Goal: Task Accomplishment & Management: Manage account settings

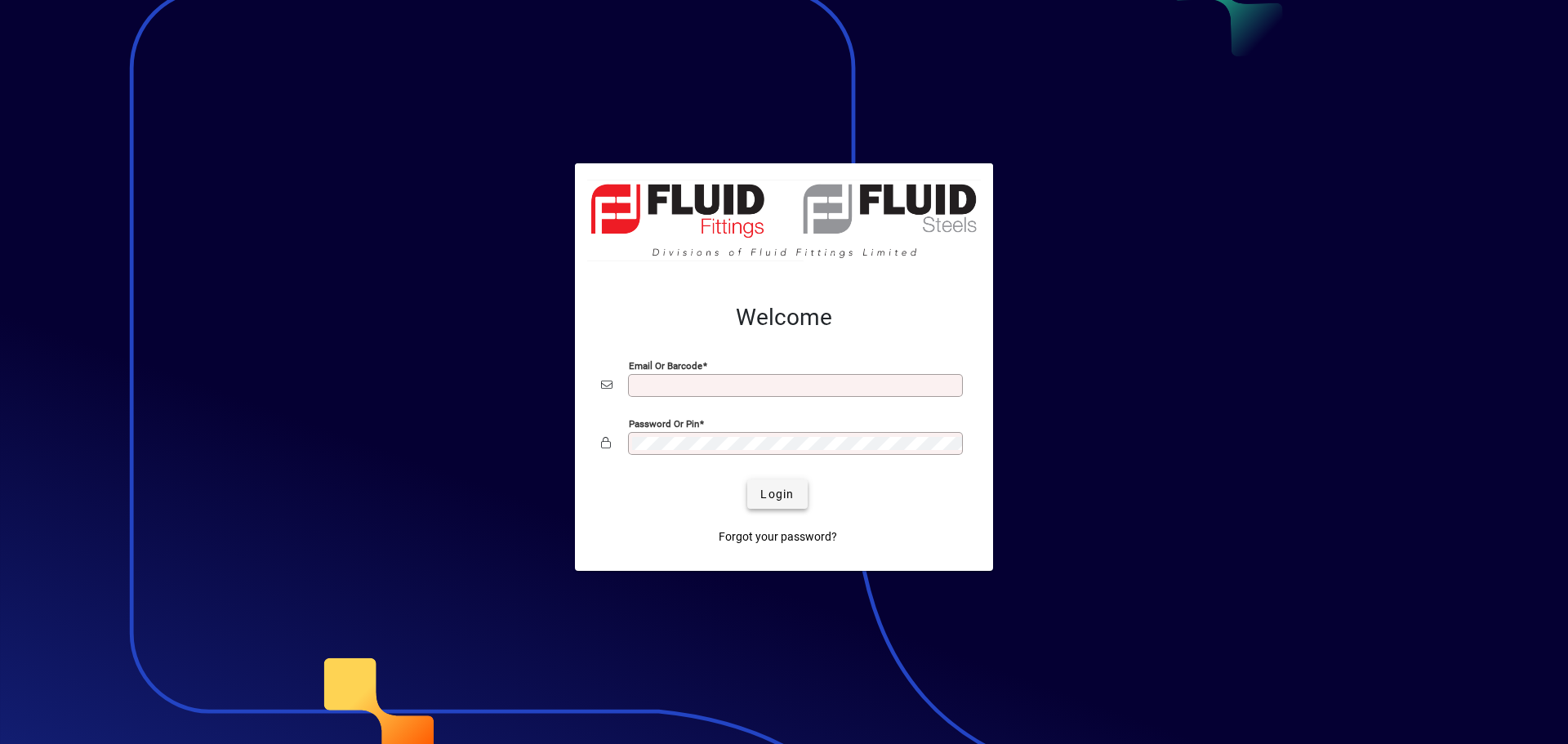
type input "**********"
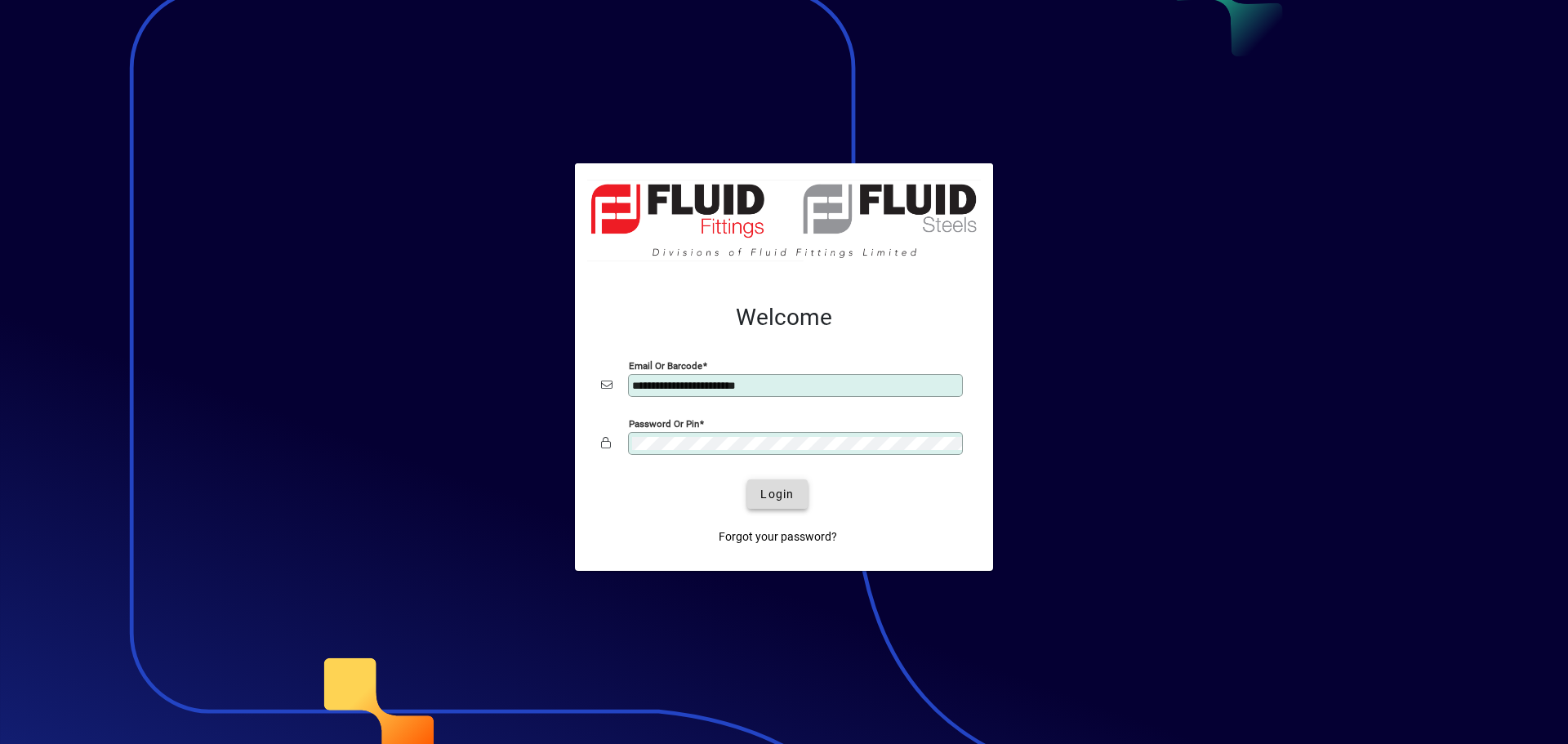
click at [804, 501] on span "submit" at bounding box center [777, 494] width 60 height 39
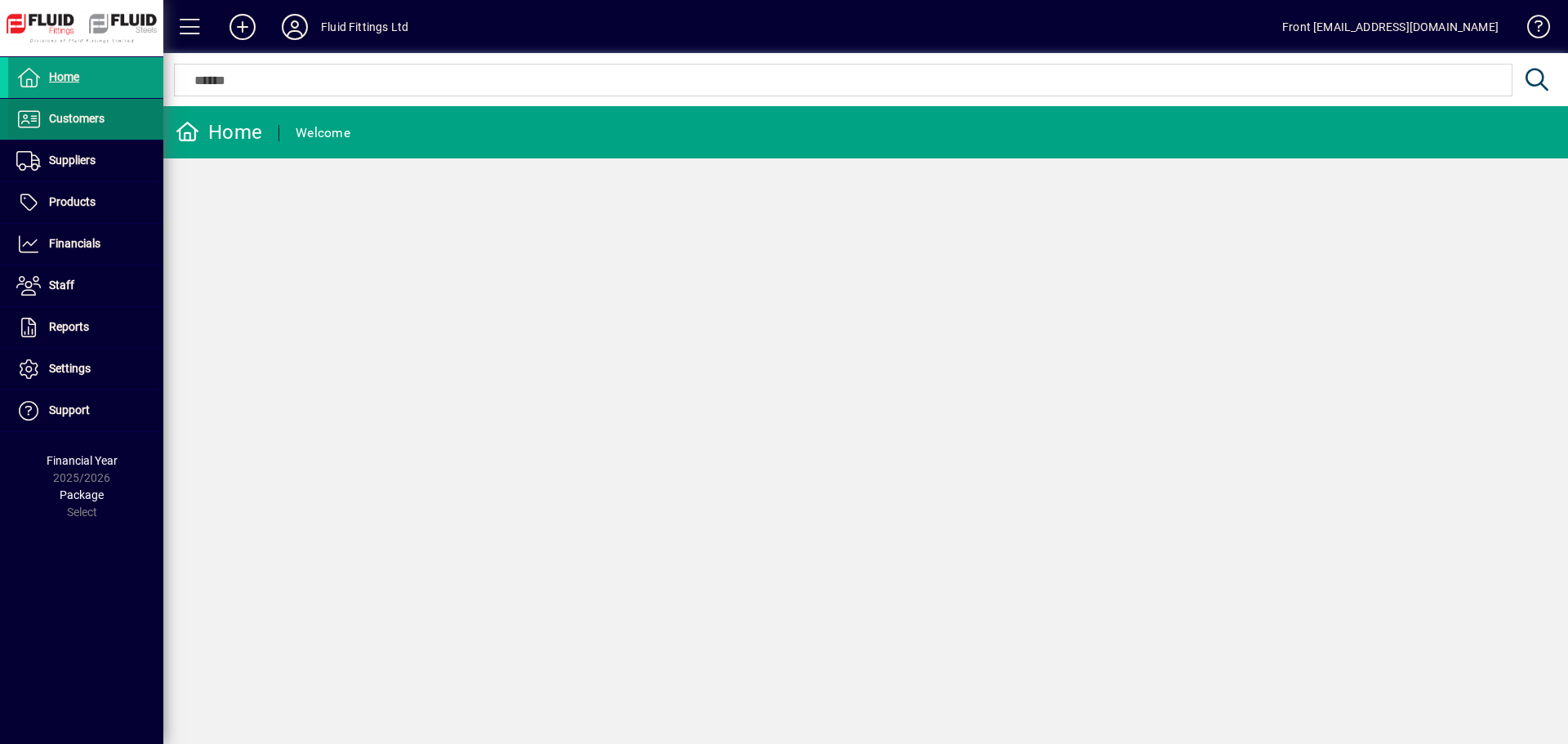
click at [56, 124] on span "Customers" at bounding box center [77, 118] width 56 height 13
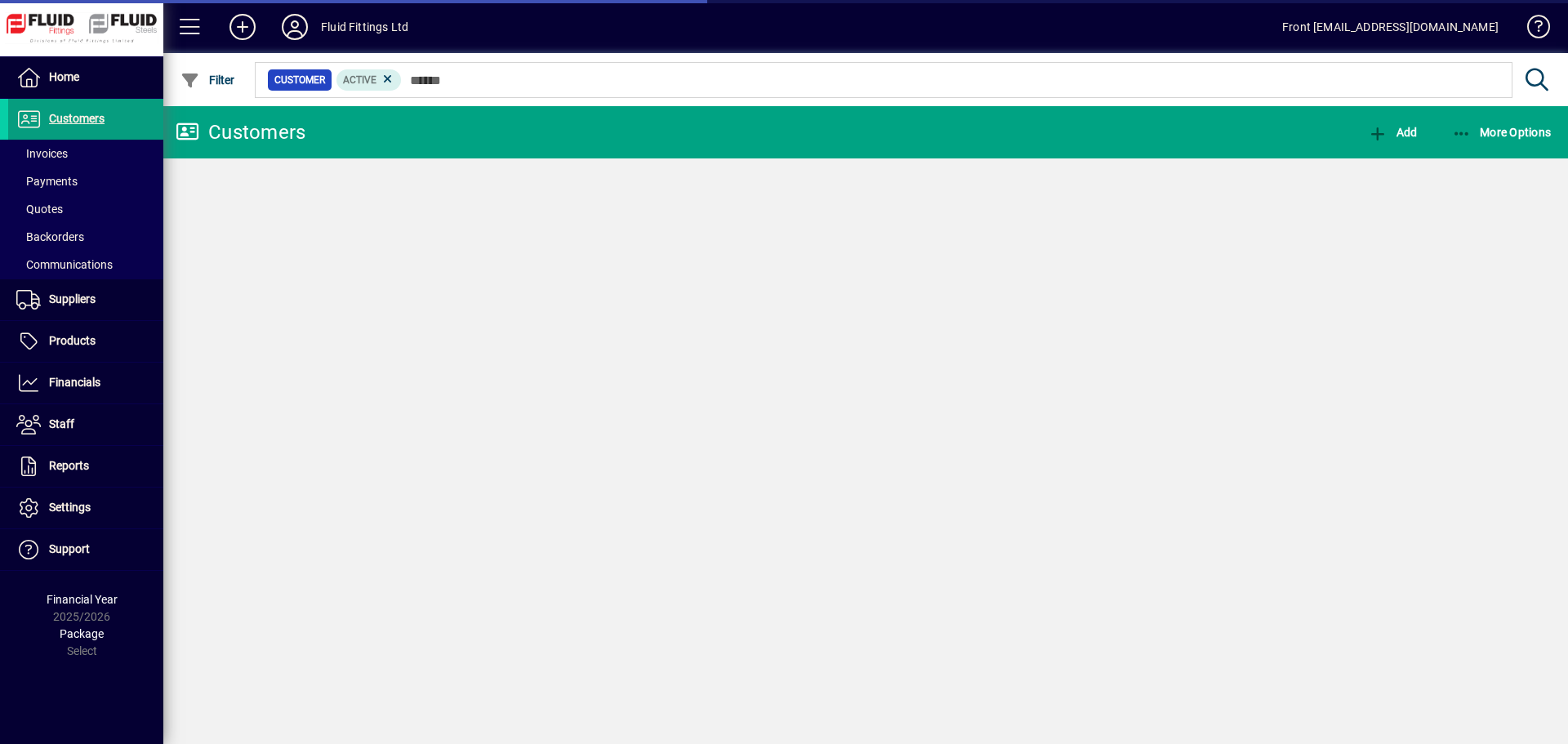
click at [50, 210] on span "Quotes" at bounding box center [40, 209] width 47 height 13
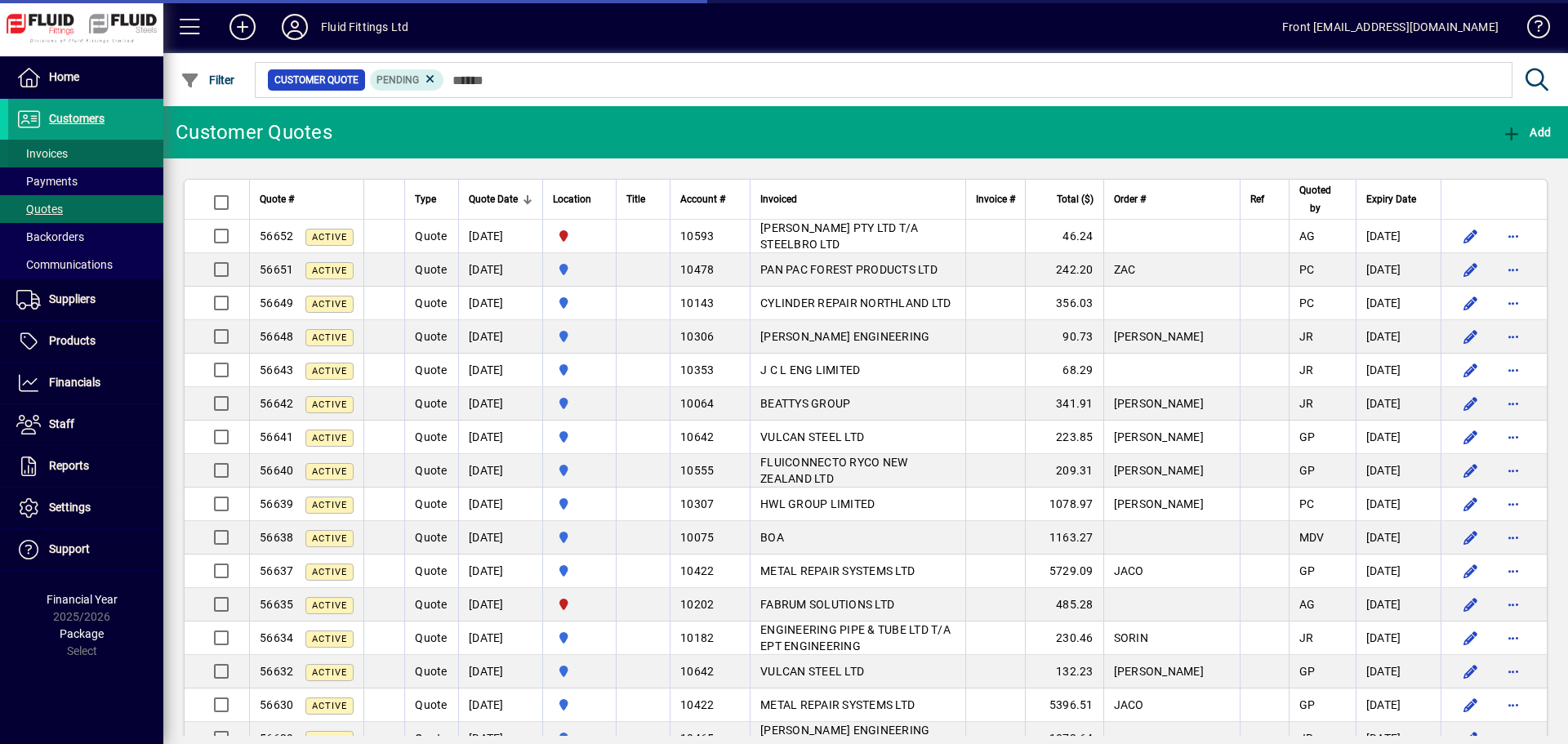
click at [77, 153] on span at bounding box center [86, 153] width 155 height 39
click at [48, 150] on span "Invoices" at bounding box center [42, 153] width 51 height 13
click at [47, 152] on span "Invoices" at bounding box center [42, 153] width 51 height 13
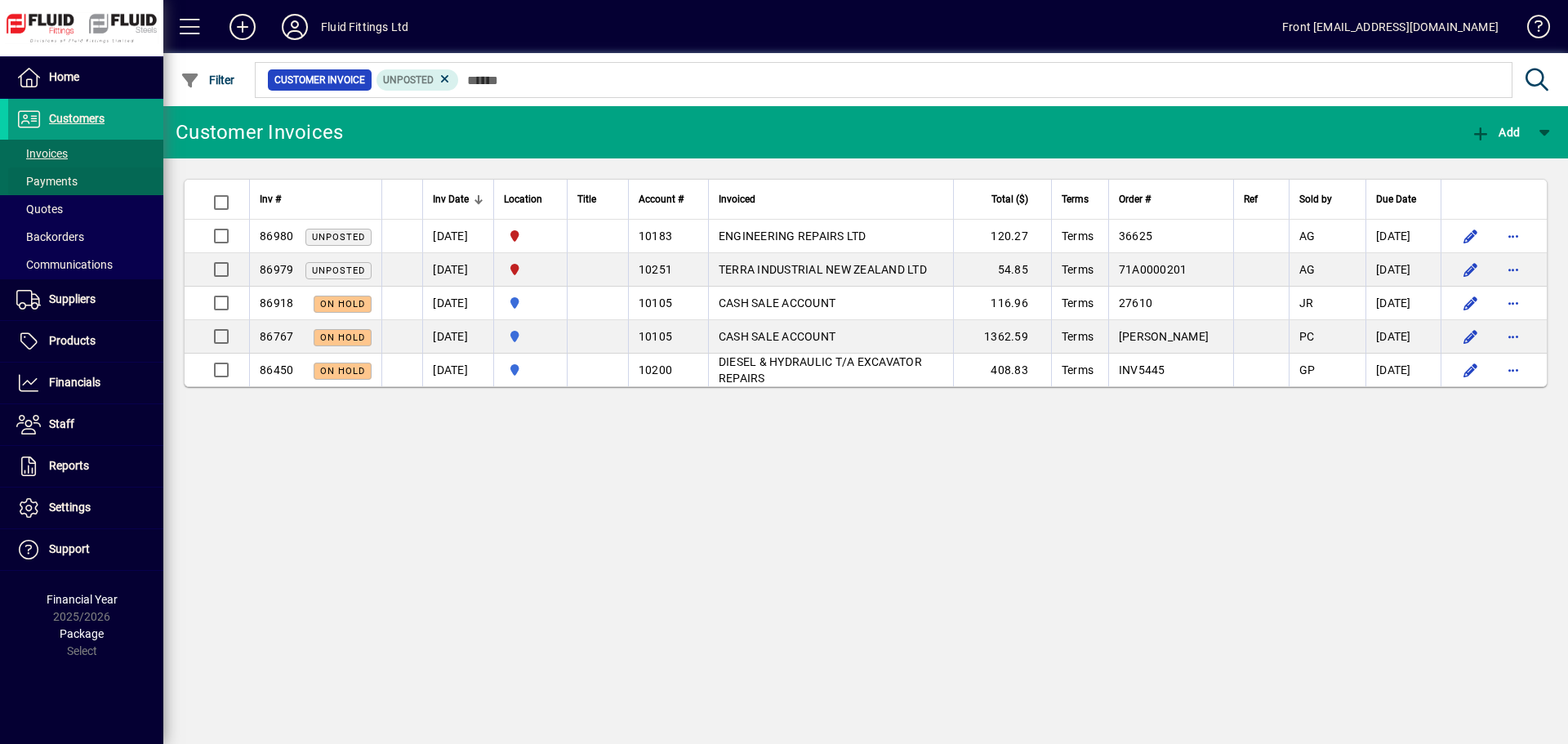
click at [73, 180] on span "Payments" at bounding box center [47, 181] width 61 height 13
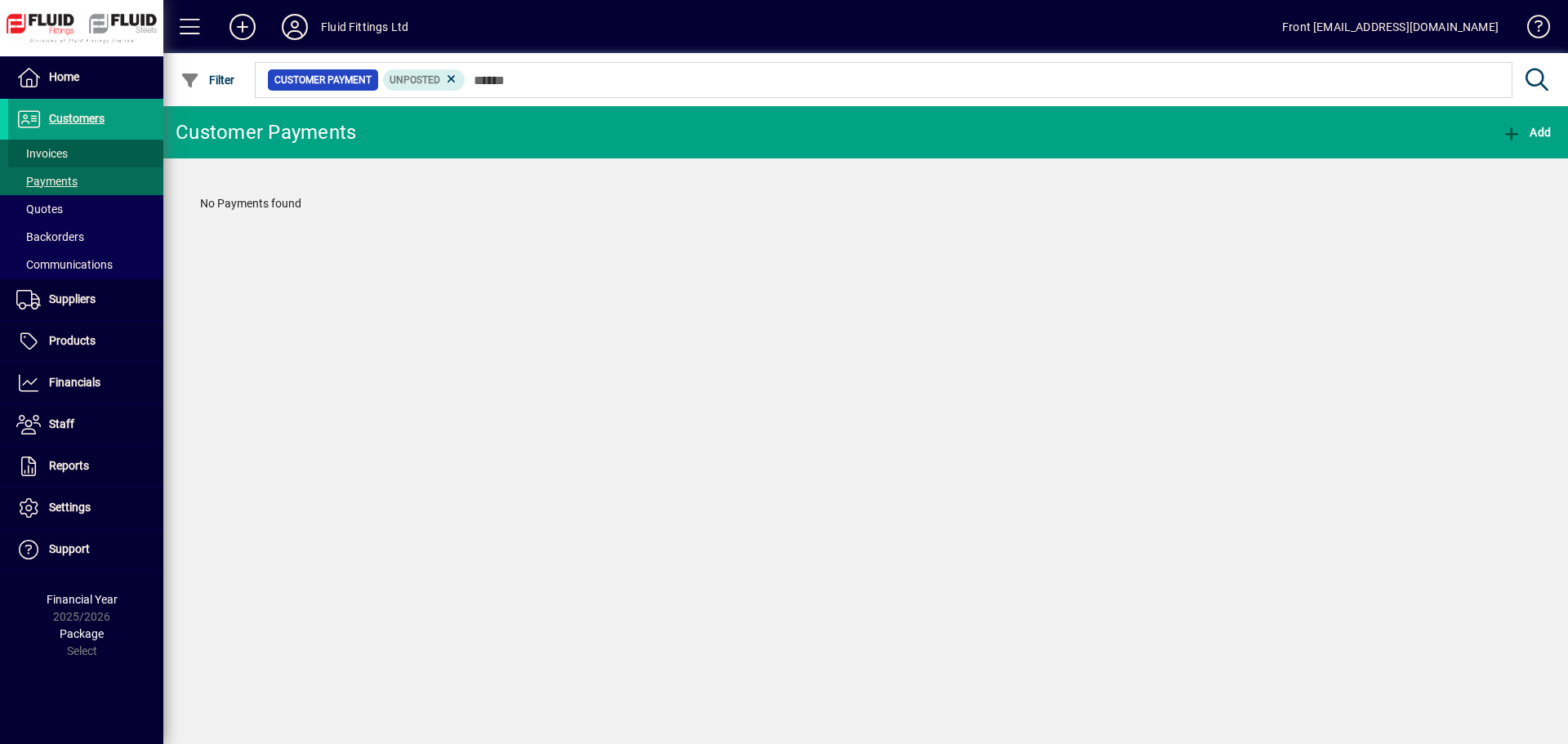
click at [73, 141] on span at bounding box center [86, 153] width 155 height 39
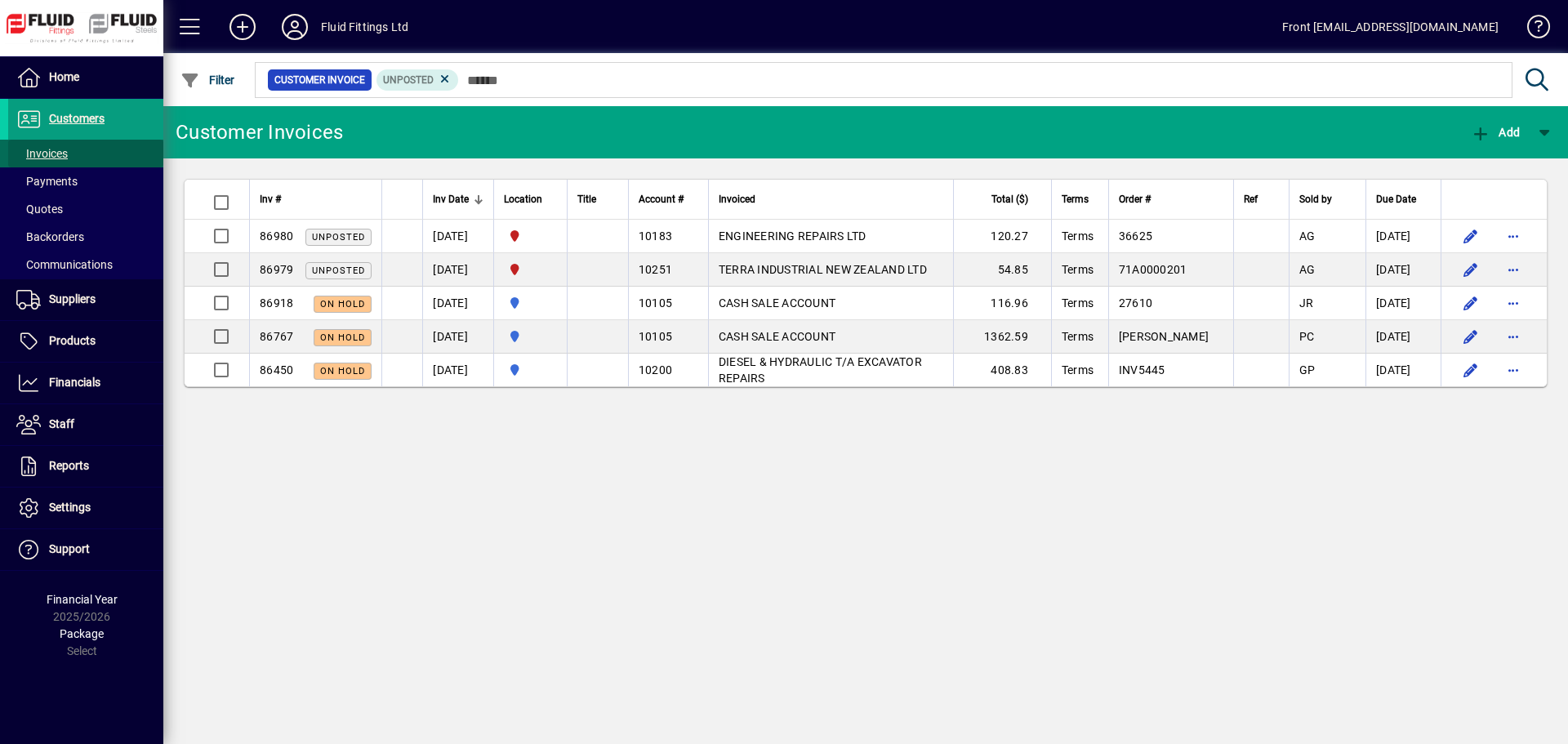
click at [52, 152] on span "Invoices" at bounding box center [42, 153] width 51 height 13
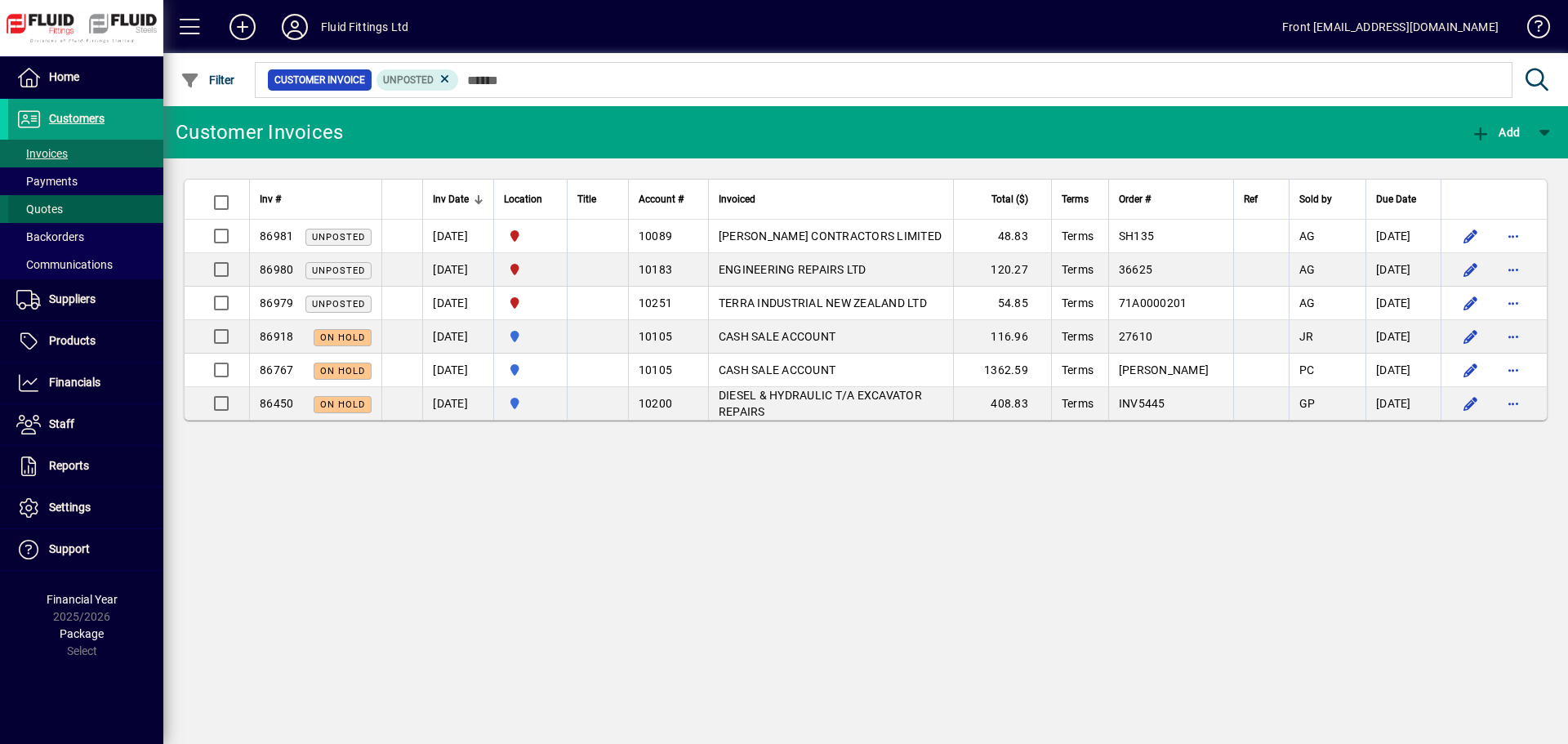
click at [45, 210] on span "Quotes" at bounding box center [40, 209] width 47 height 13
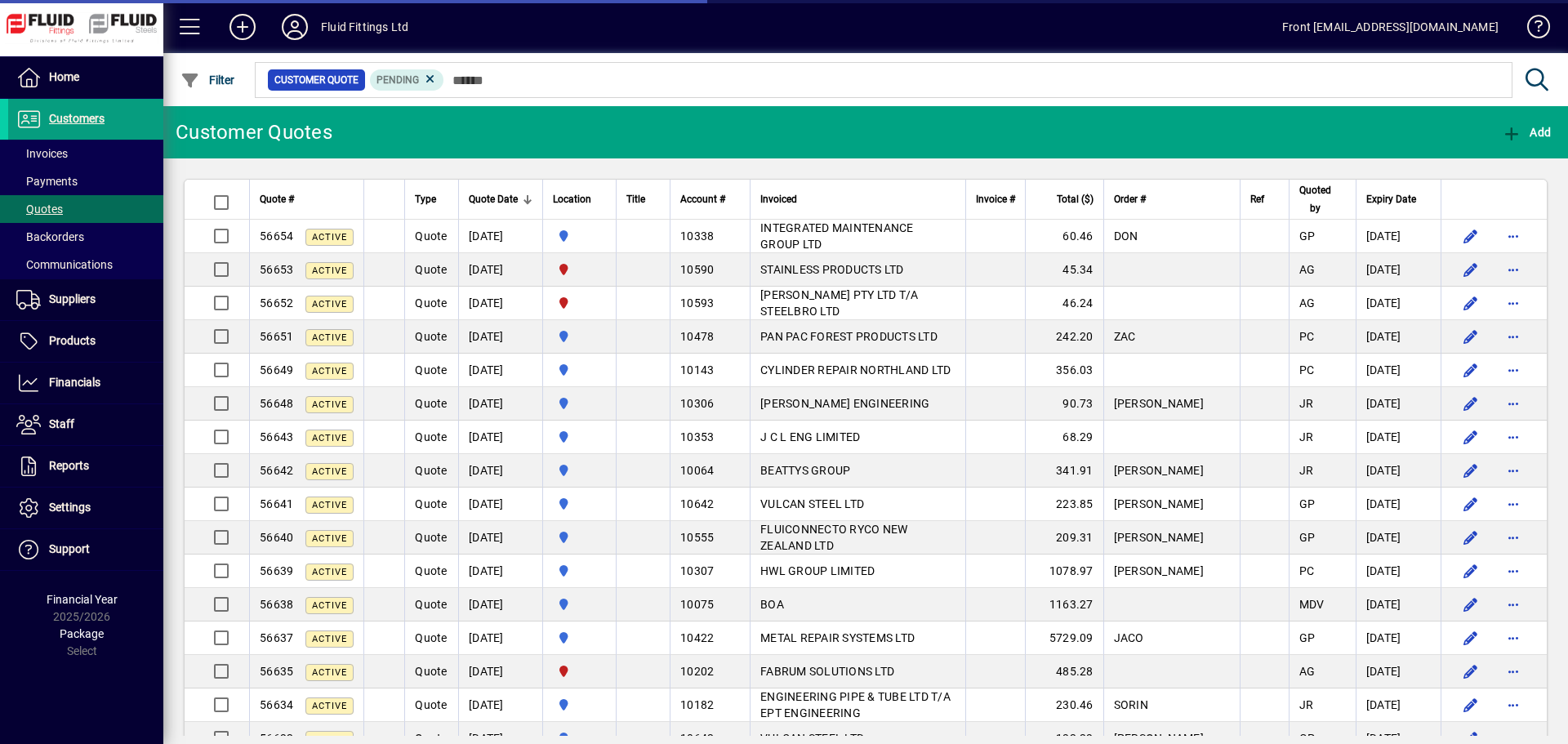
click at [822, 232] on span "INTEGRATED MAINTENANCE GROUP LTD" at bounding box center [837, 236] width 153 height 30
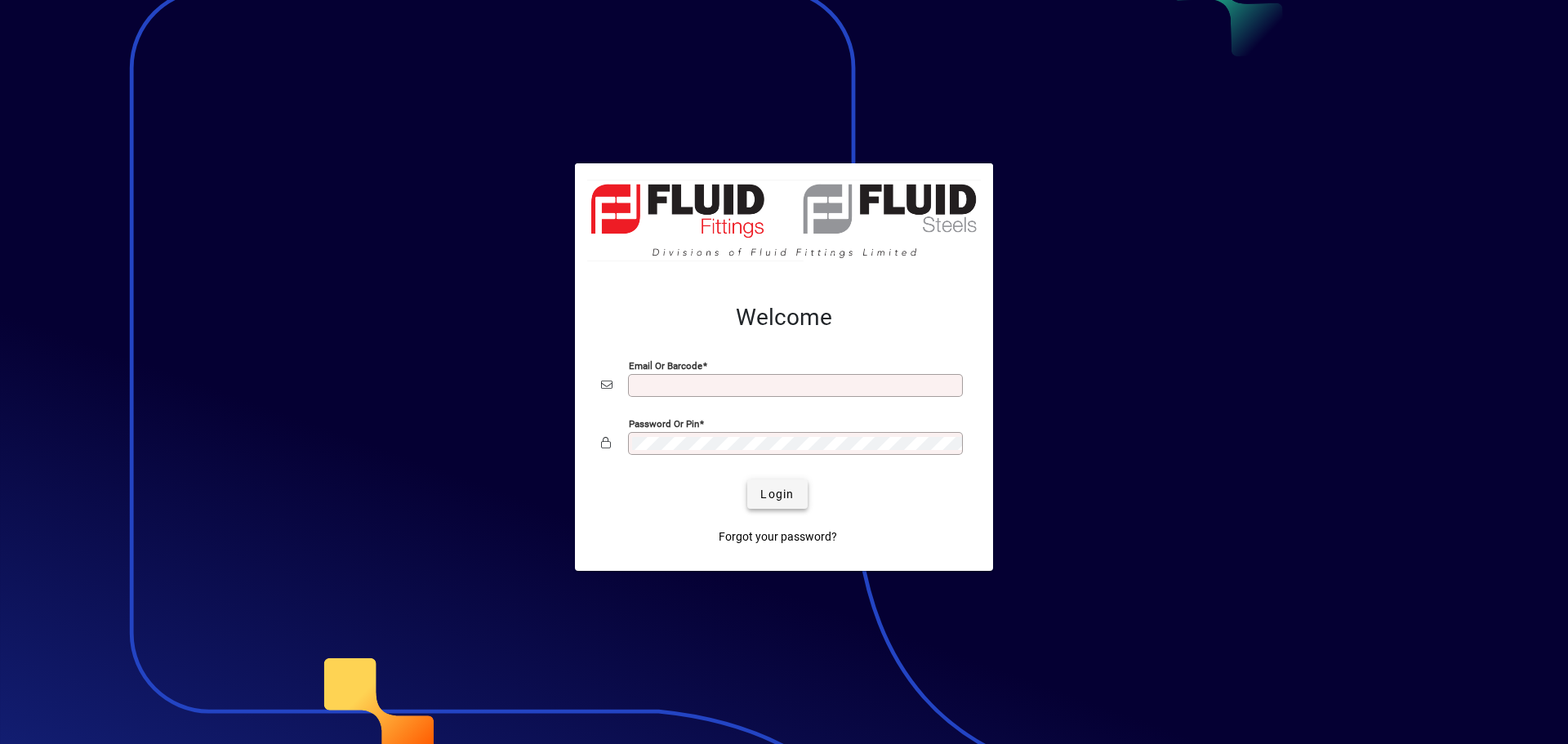
type input "**********"
click at [770, 493] on span "Login" at bounding box center [777, 495] width 33 height 17
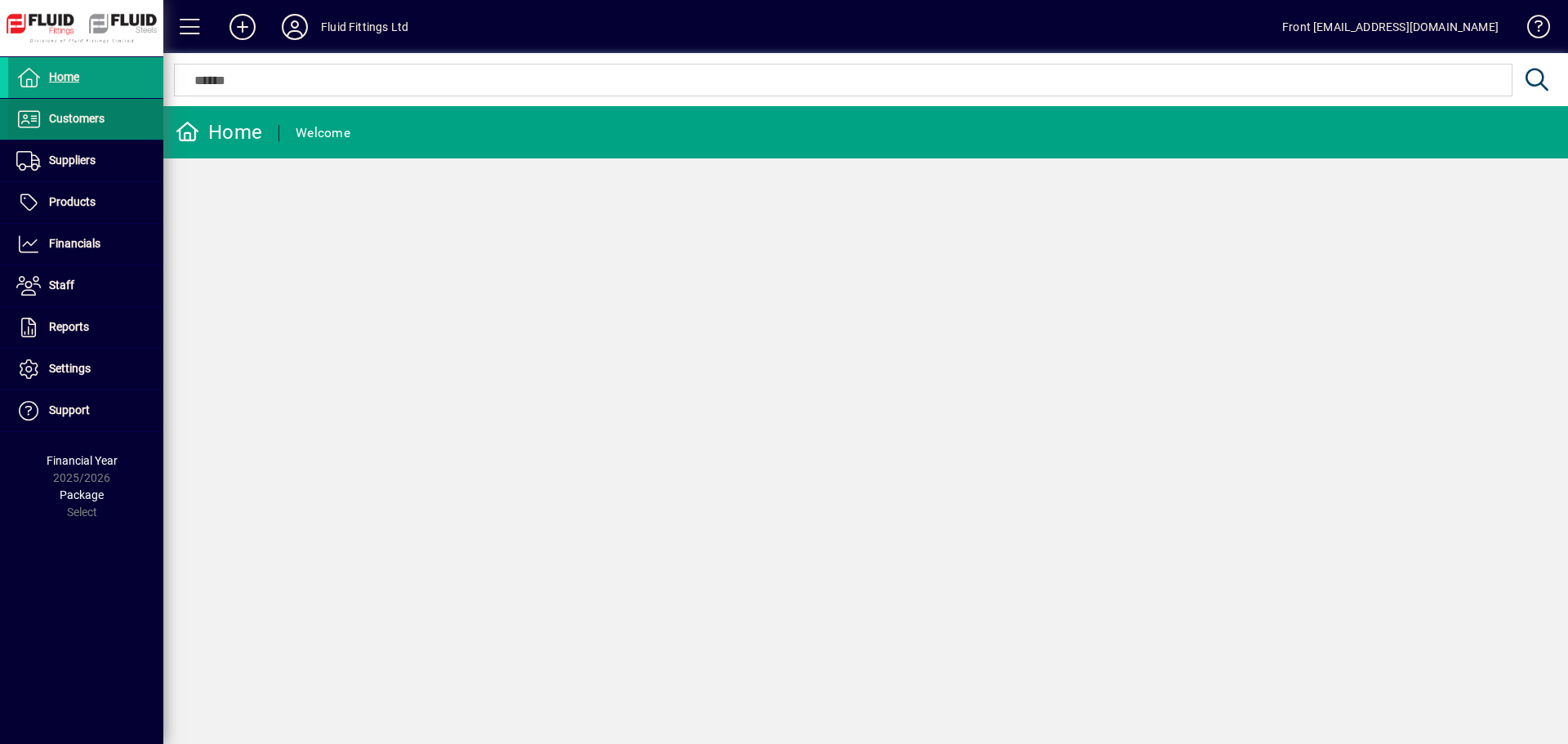
click at [60, 121] on span "Customers" at bounding box center [77, 118] width 56 height 13
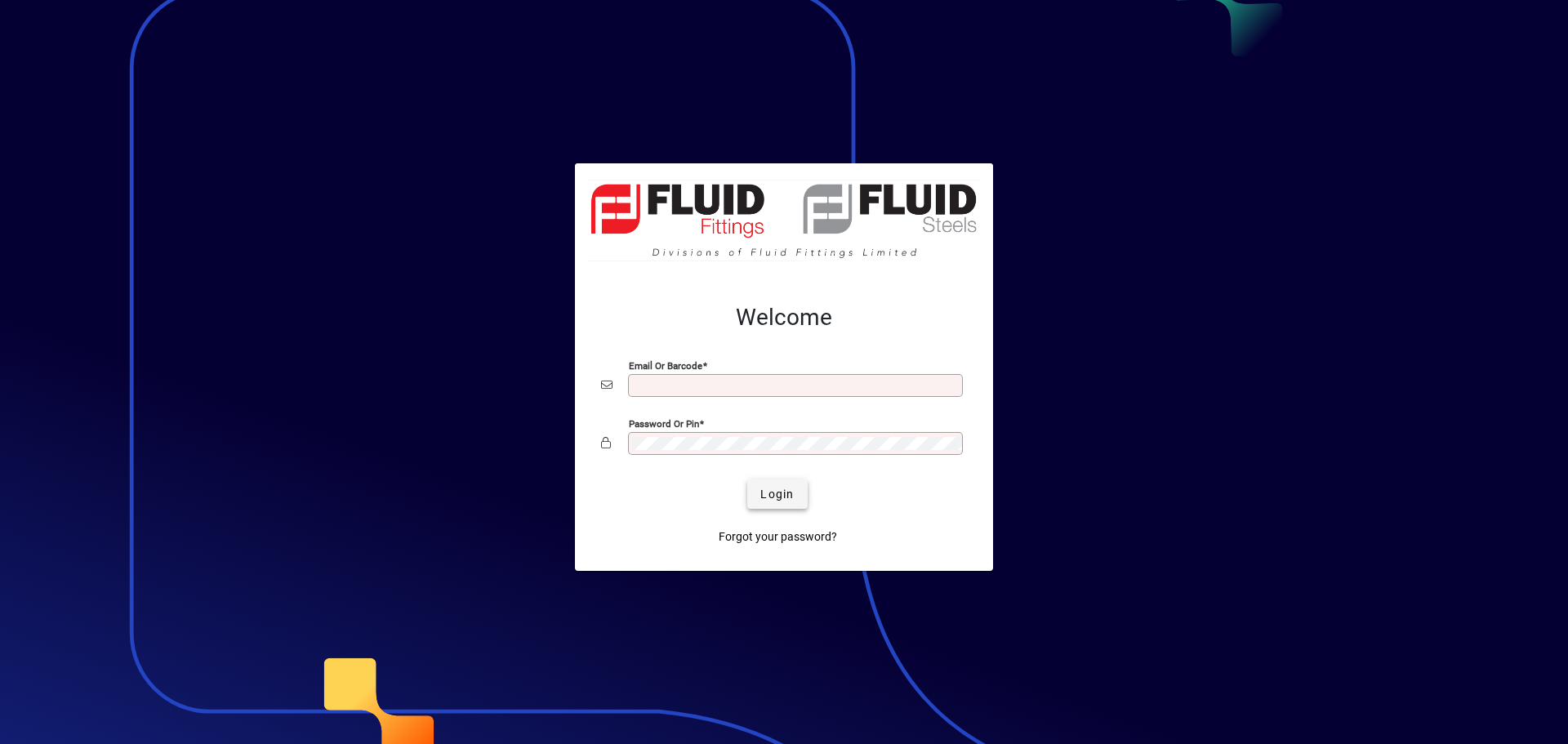
type input "**********"
click at [777, 494] on span "Login" at bounding box center [777, 495] width 33 height 17
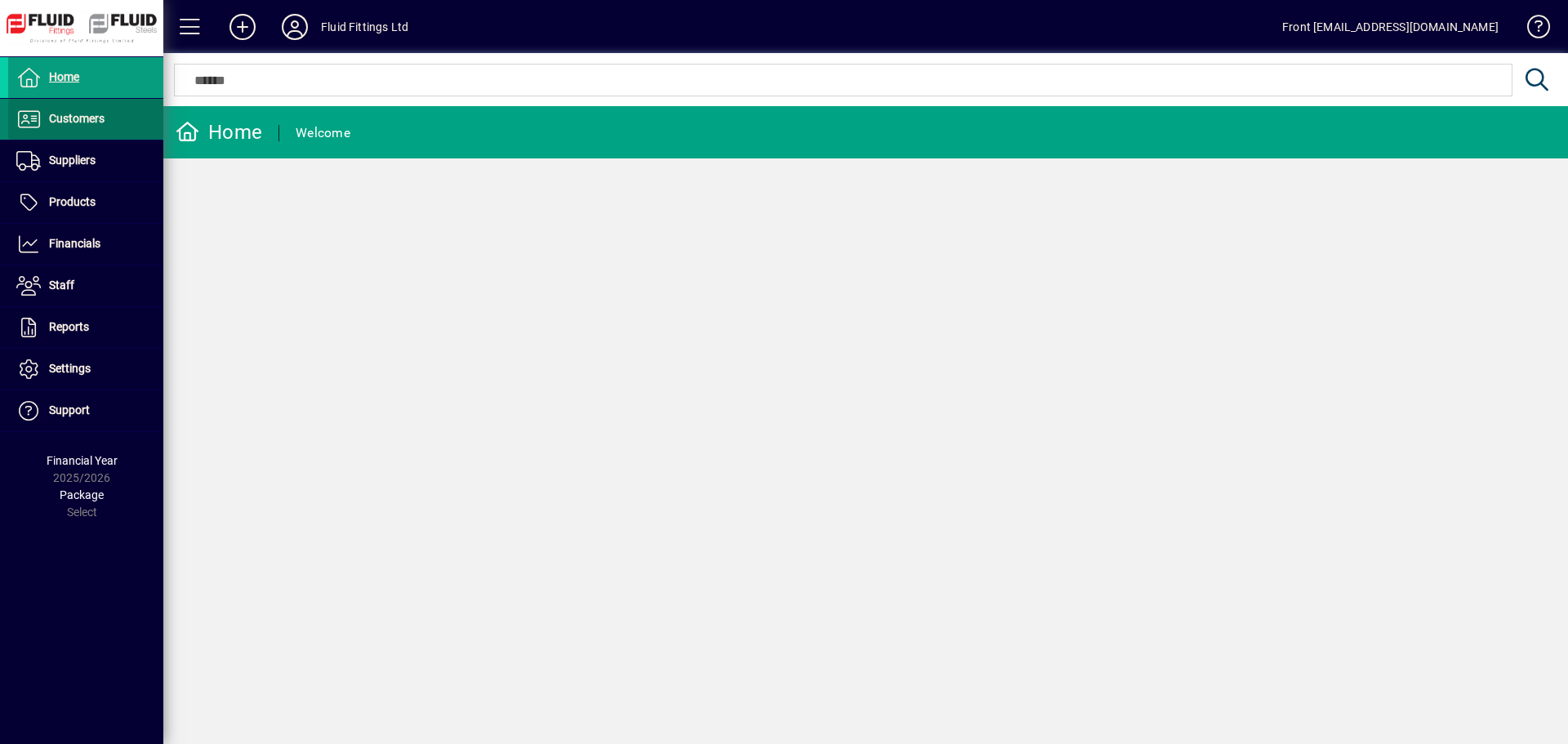
click at [69, 116] on span "Customers" at bounding box center [77, 118] width 56 height 13
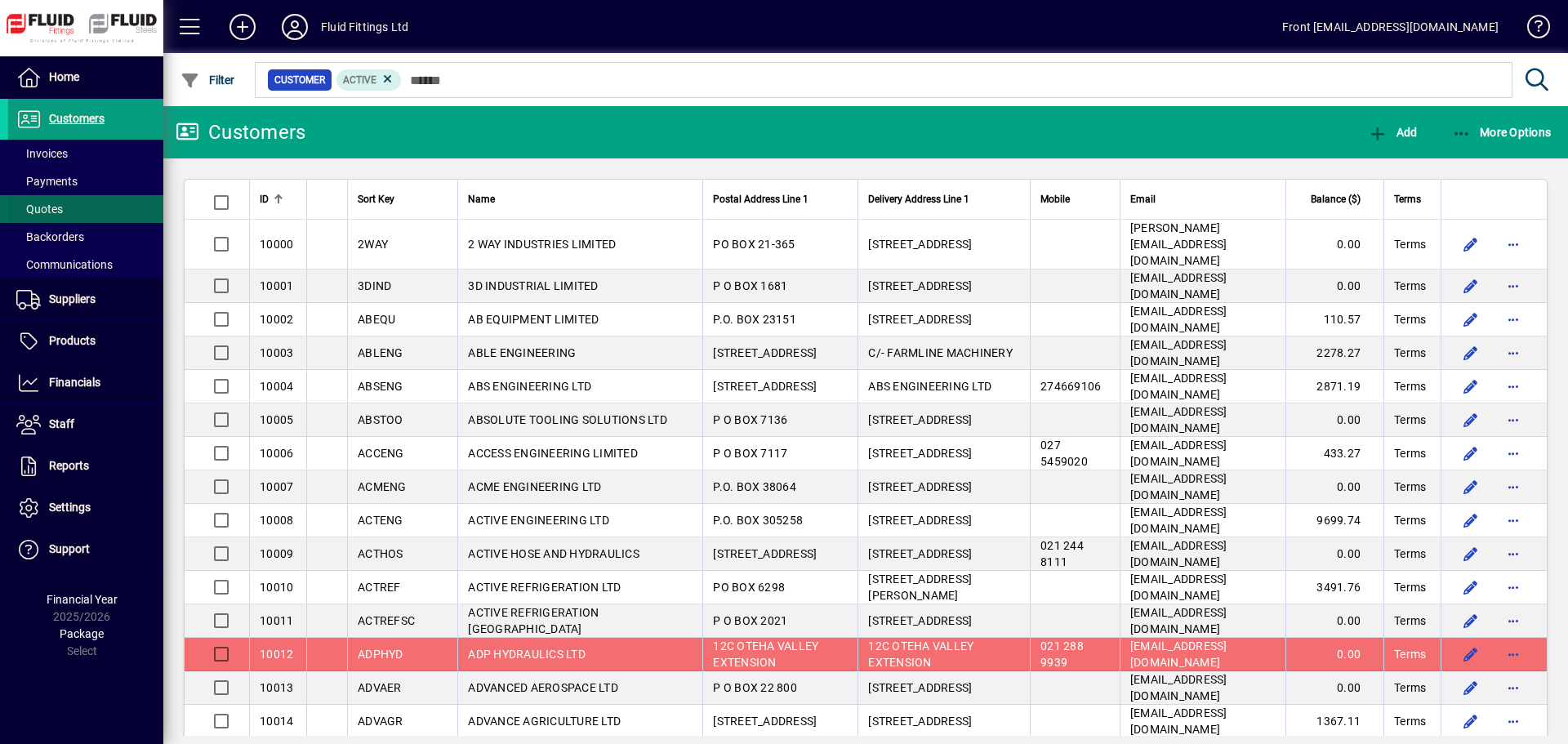
click at [52, 206] on span "Quotes" at bounding box center [40, 209] width 47 height 13
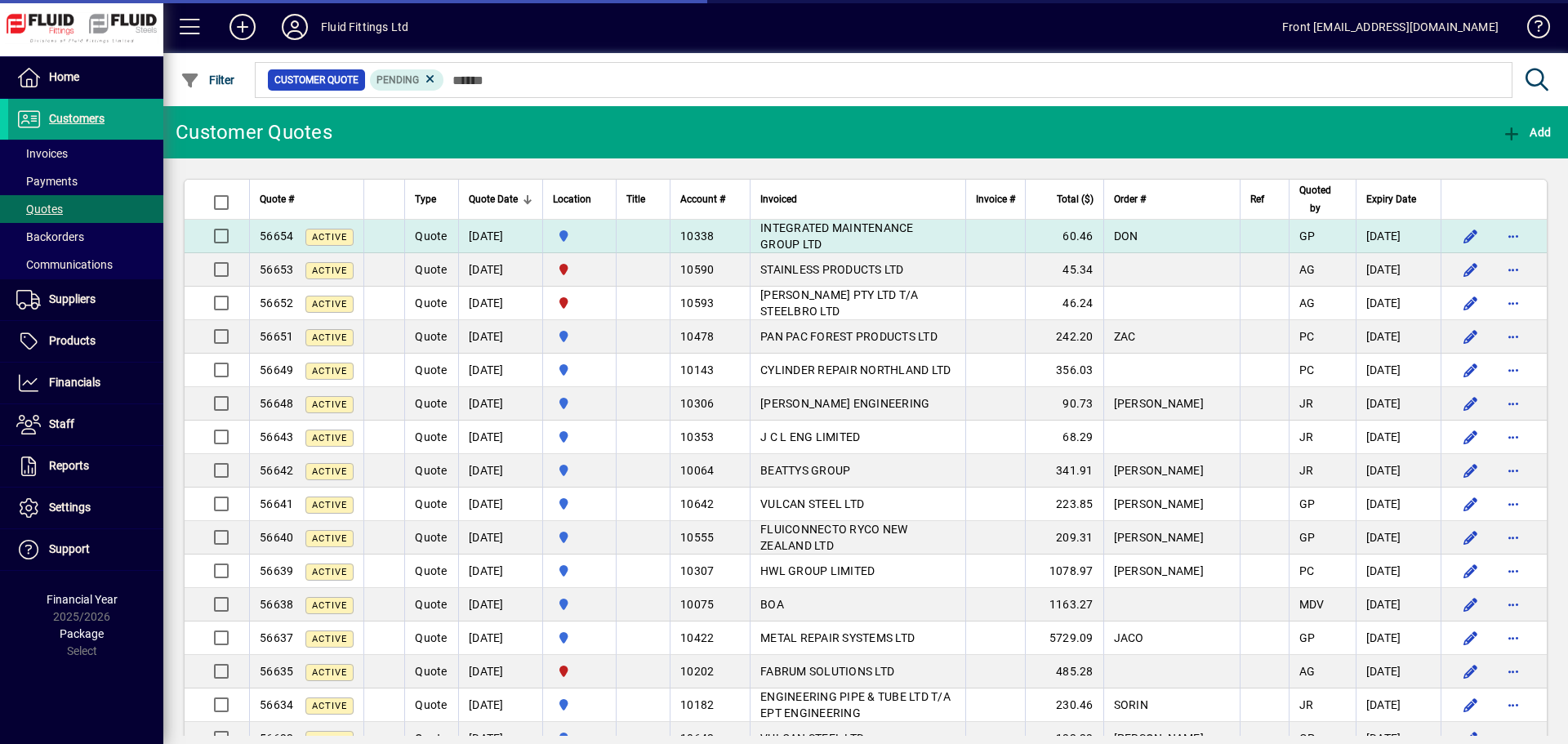
click at [835, 233] on span "INTEGRATED MAINTENANCE GROUP LTD" at bounding box center [837, 236] width 153 height 30
